Goal: Task Accomplishment & Management: Complete application form

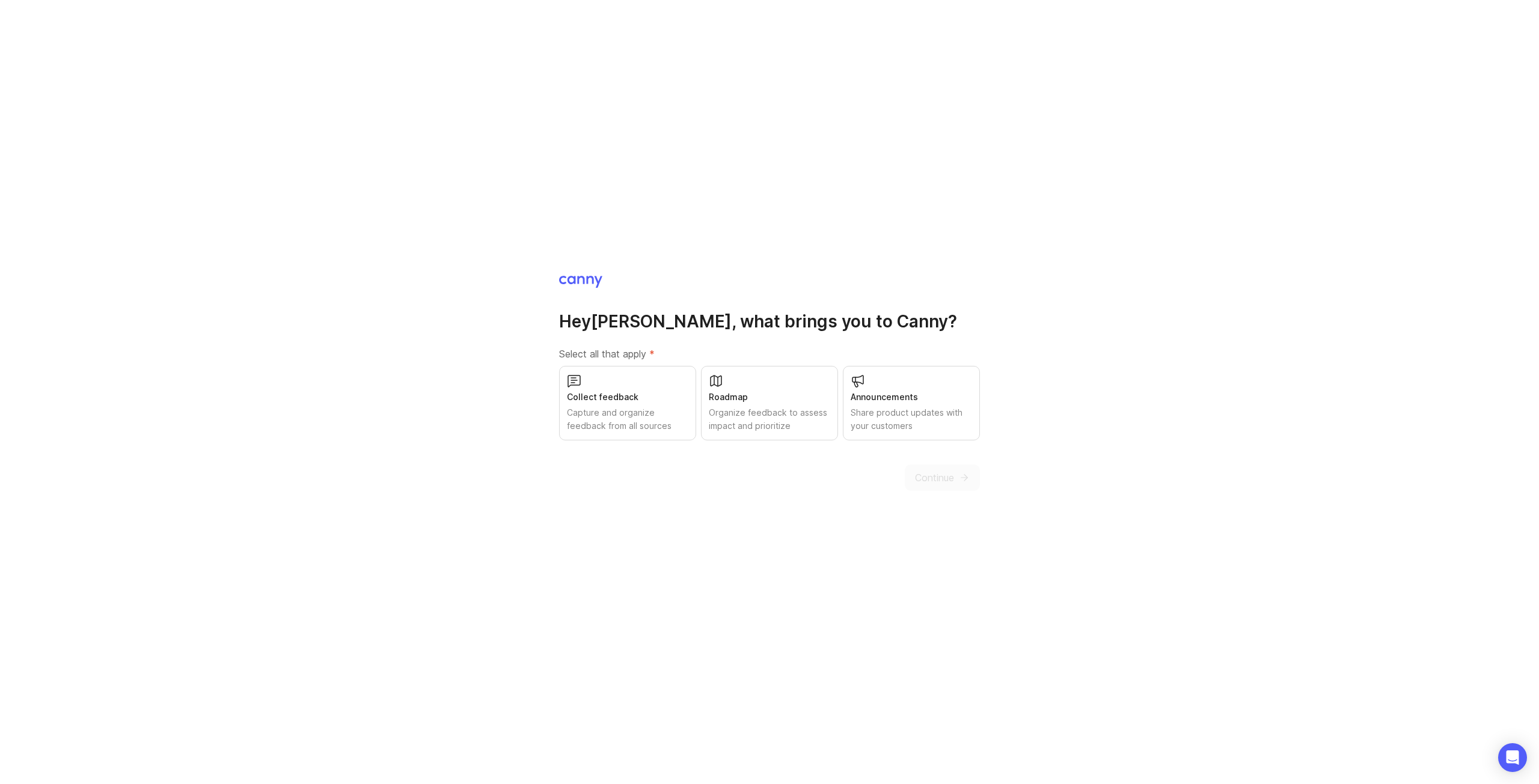
click at [948, 476] on div "Continue" at bounding box center [942, 478] width 75 height 26
click at [676, 412] on div "Capture and organize feedback from all sources" at bounding box center [628, 419] width 121 height 26
click at [742, 403] on div "Roadmap" at bounding box center [769, 397] width 121 height 13
click at [877, 415] on div "Share product updates with your customers" at bounding box center [911, 419] width 121 height 26
click at [941, 459] on div "Hey [PERSON_NAME] , what brings you to [GEOGRAPHIC_DATA]? Select all that apply…" at bounding box center [769, 383] width 421 height 217
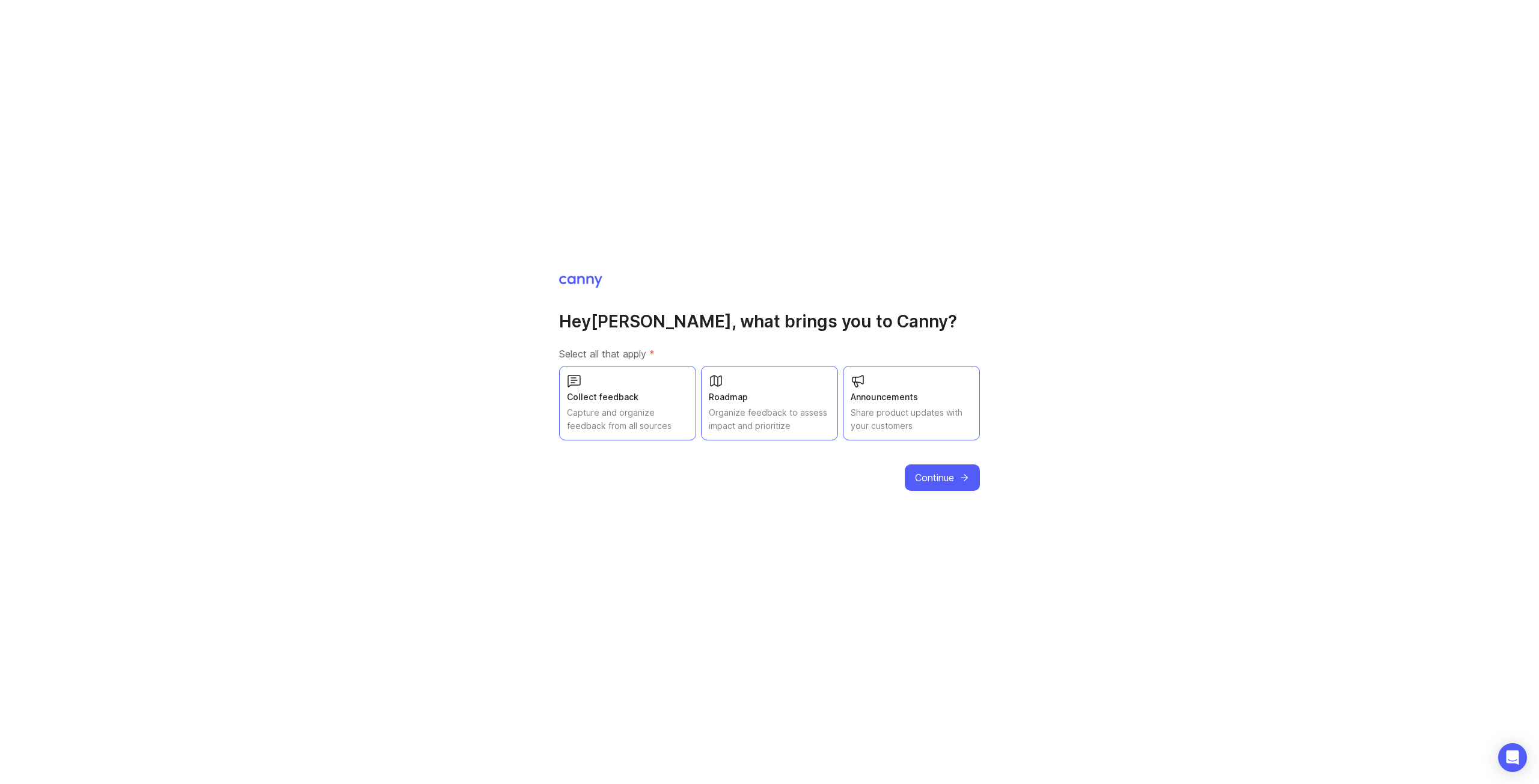
click at [951, 476] on span "Continue" at bounding box center [935, 478] width 39 height 15
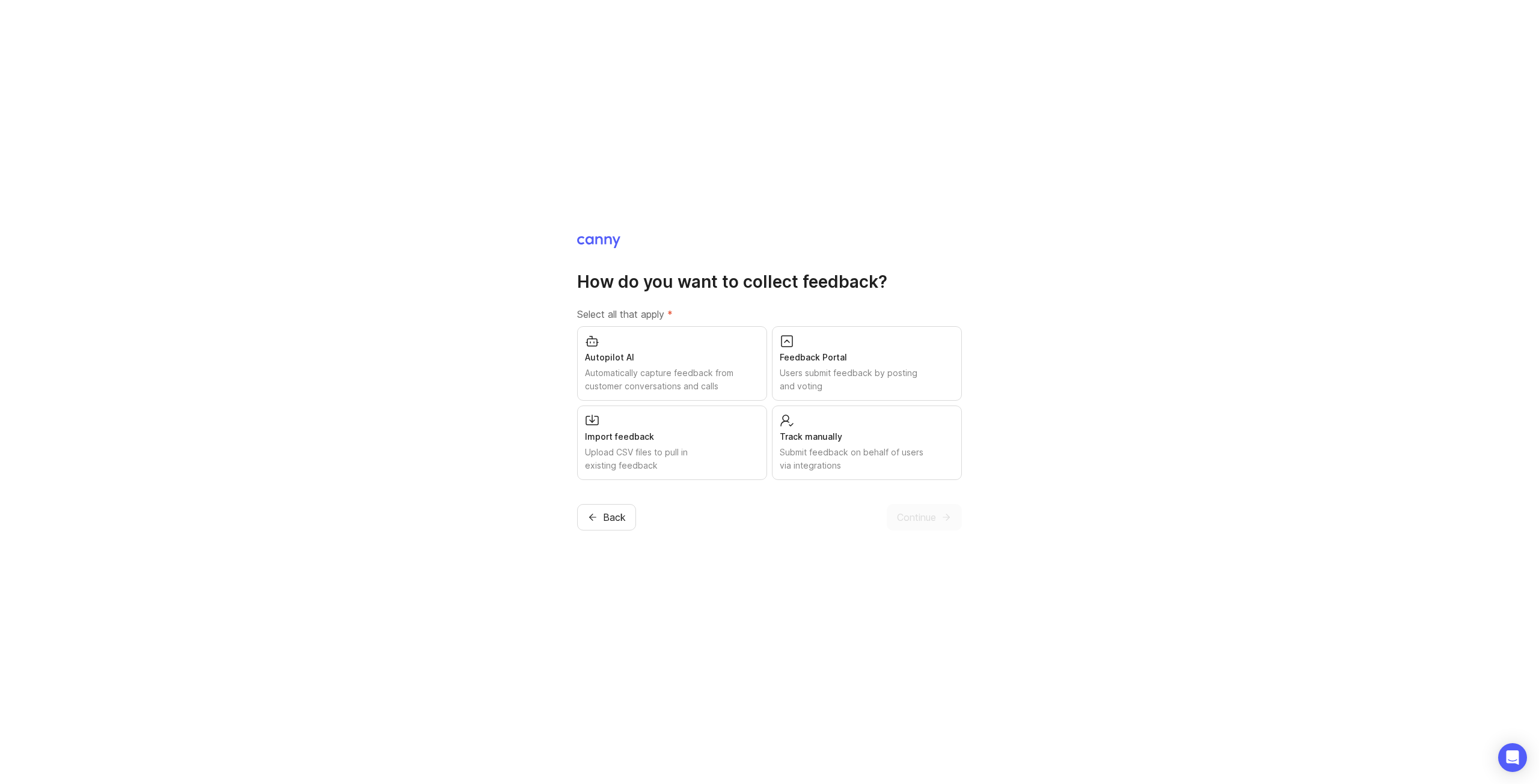
click at [676, 384] on div "Automatically capture feedback from customer conversations and calls" at bounding box center [672, 380] width 174 height 26
click at [917, 521] on span "Continue" at bounding box center [917, 518] width 39 height 15
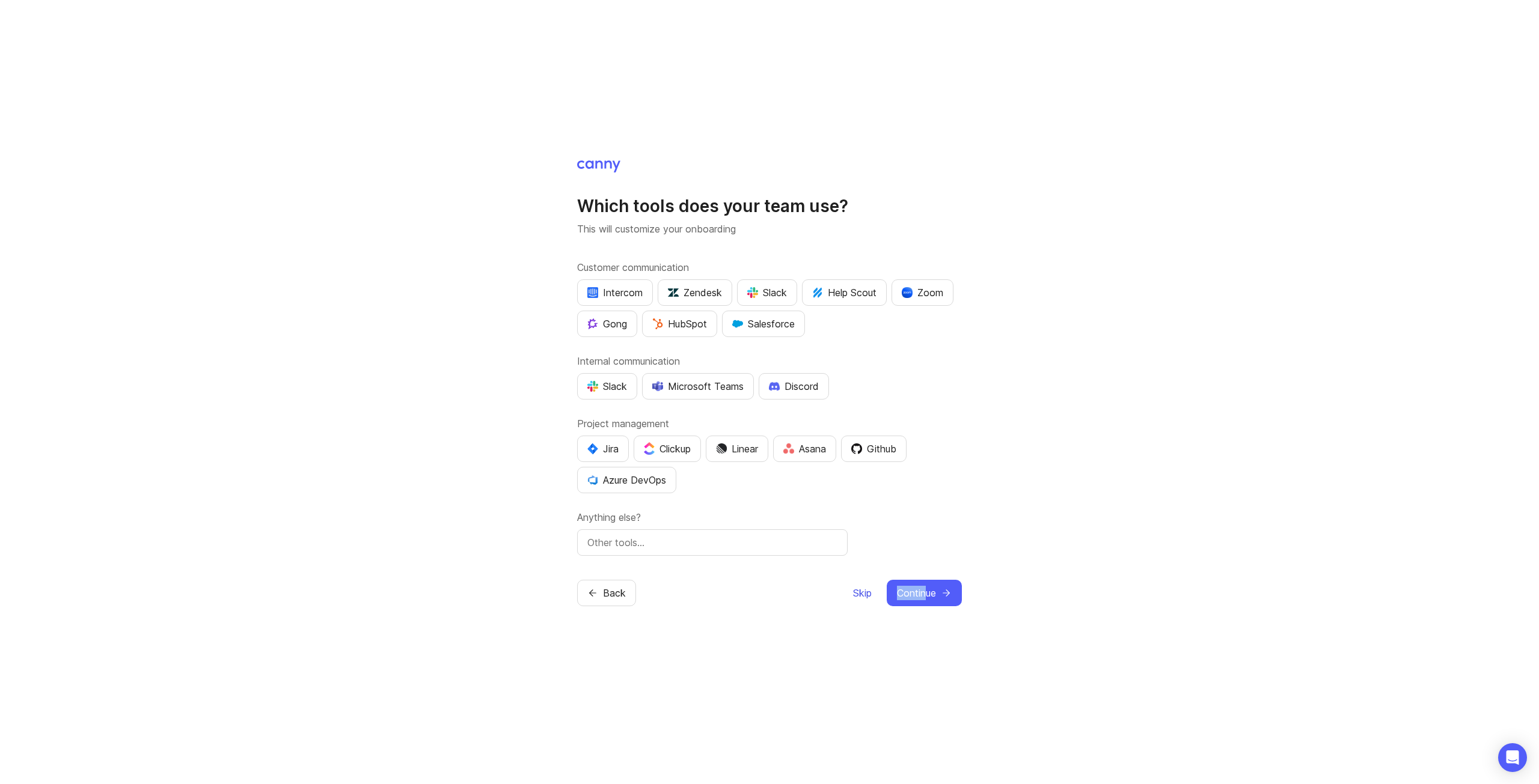
drag, startPoint x: 927, startPoint y: 605, endPoint x: 855, endPoint y: 596, distance: 72.6
click at [856, 601] on div "Which tools does your team use? This will customize your onboarding Customer co…" at bounding box center [769, 392] width 1539 height 784
click at [867, 586] on span "Skip" at bounding box center [863, 593] width 19 height 15
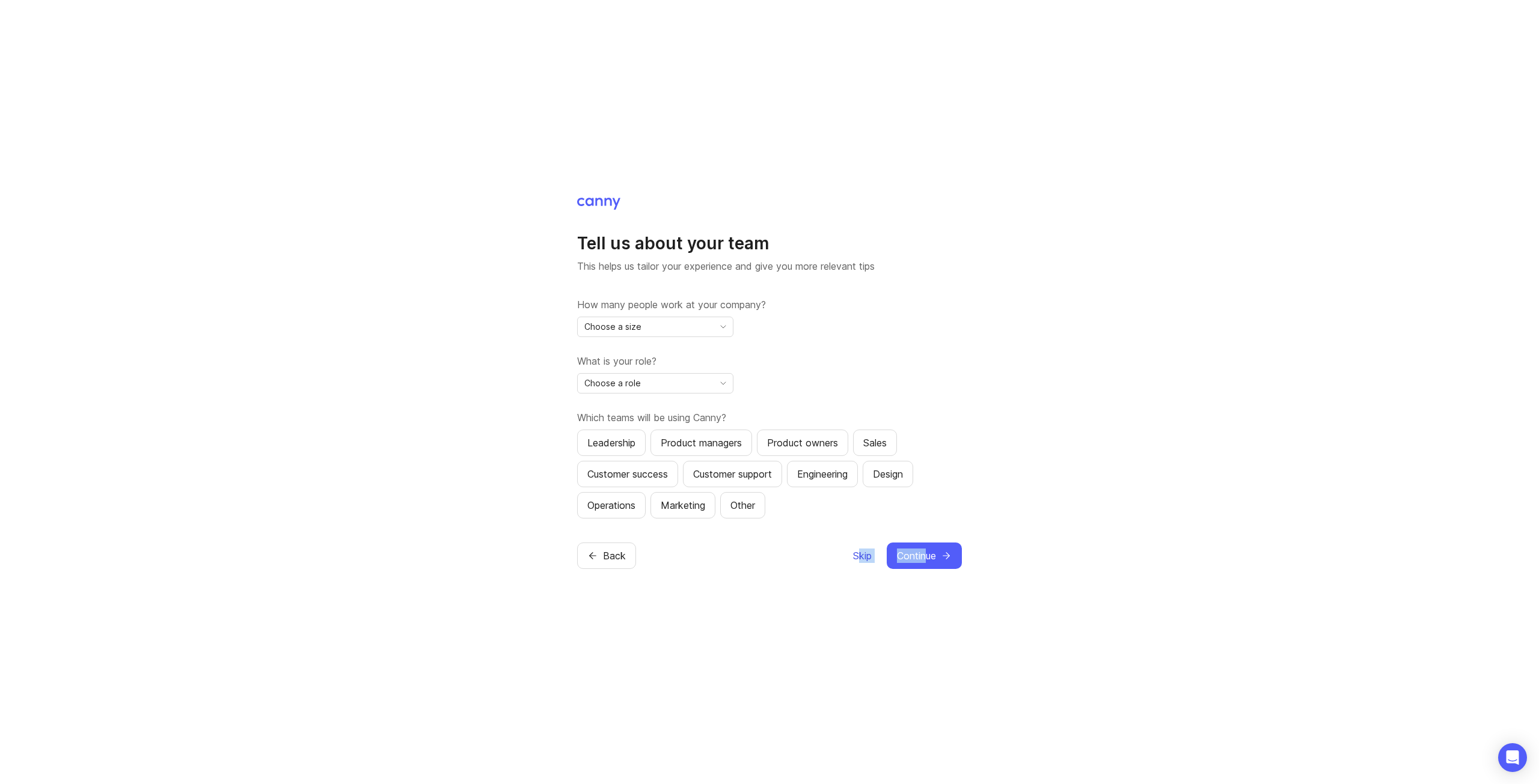
click at [863, 555] on span "Skip" at bounding box center [863, 556] width 19 height 15
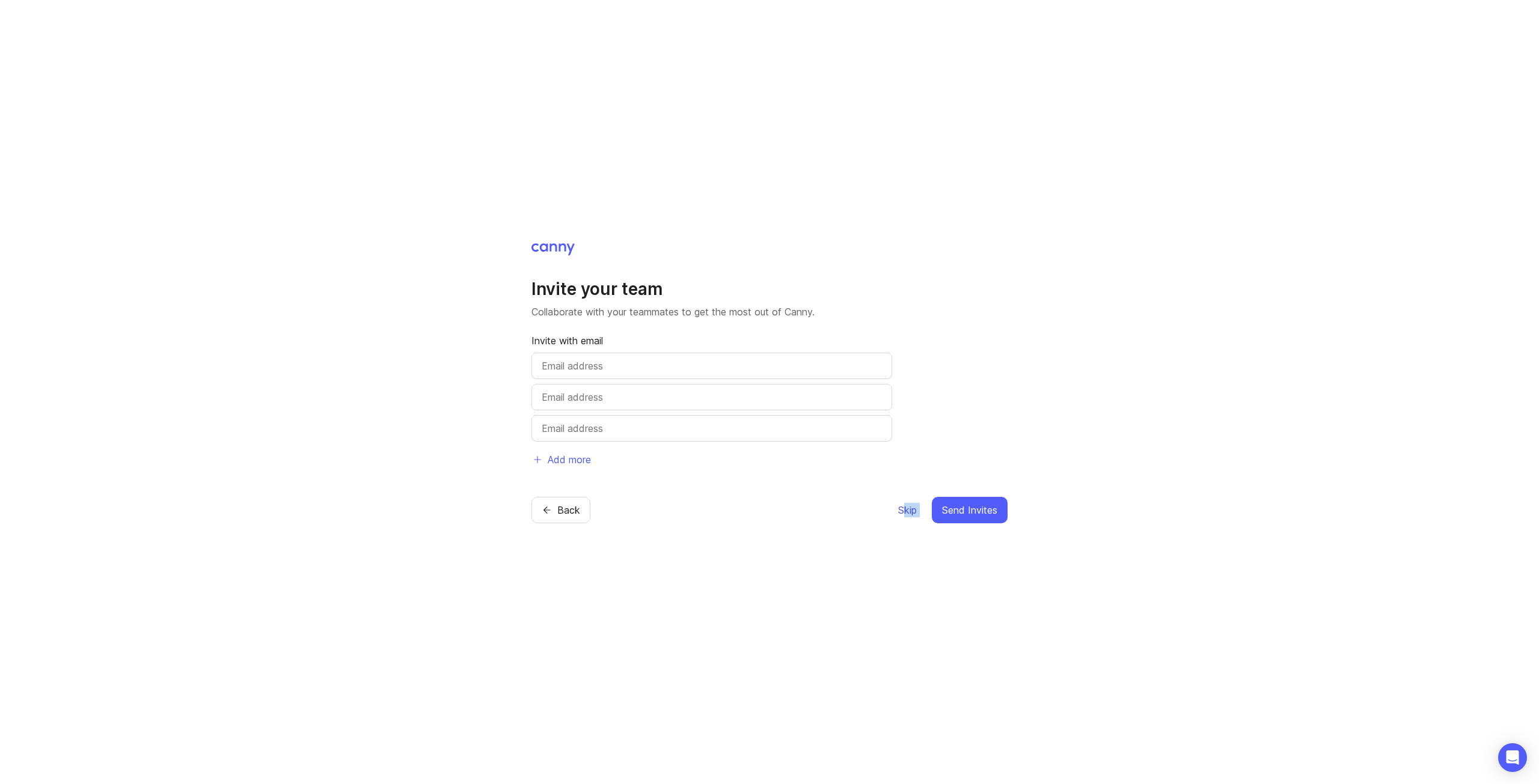
click at [903, 511] on span "Skip" at bounding box center [908, 511] width 19 height 15
click at [903, 509] on span "Skip" at bounding box center [908, 511] width 19 height 15
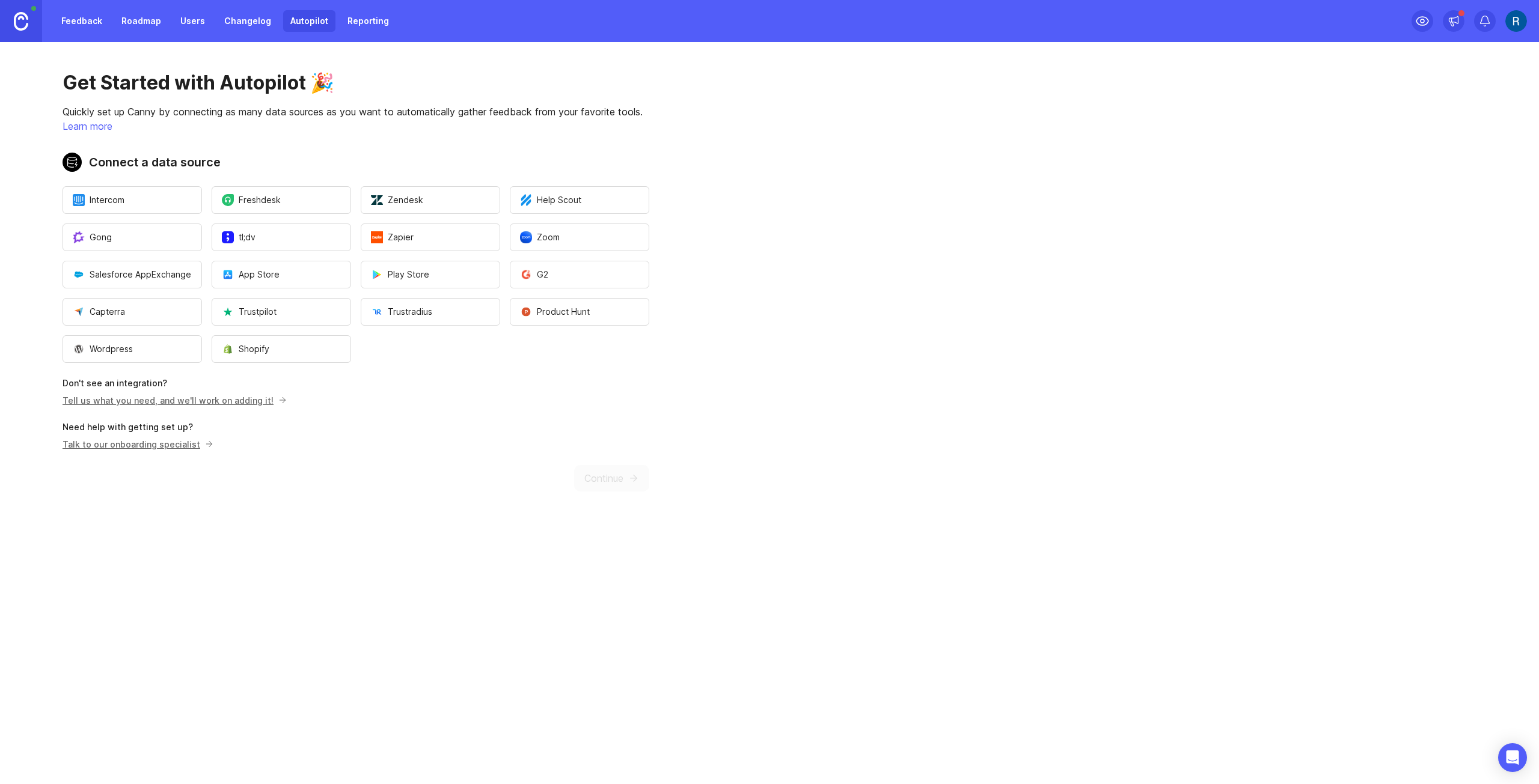
drag, startPoint x: 903, startPoint y: 509, endPoint x: 897, endPoint y: 514, distance: 7.8
click at [898, 514] on main "Get Started with Autopilot 🎉 Quickly set up Canny by connecting as many data so…" at bounding box center [769, 414] width 1539 height 742
